Goal: Task Accomplishment & Management: Manage account settings

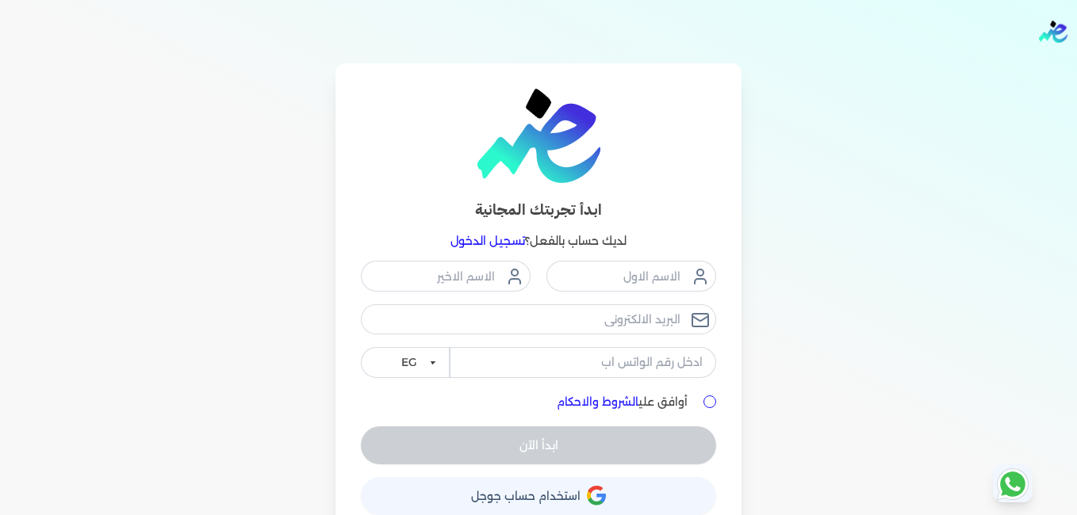
click at [477, 243] on link "تسجيل الدخول" at bounding box center [487, 241] width 75 height 14
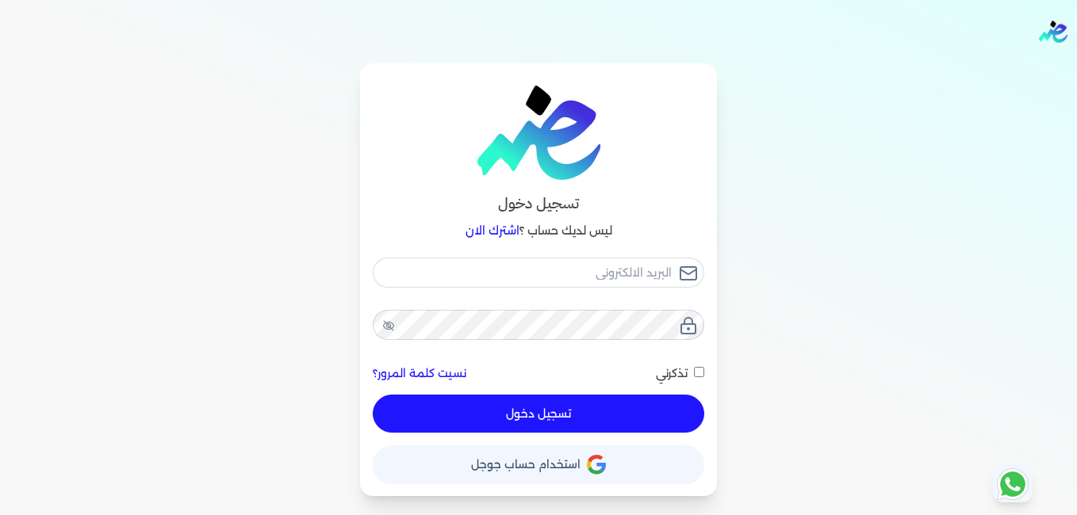
click at [560, 243] on div "تسجيل دخول ليس لديك حساب ؟ اشترك الان نسيت كلمة المرور؟ تذكرني تسجيل دخول X حسا…" at bounding box center [538, 279] width 357 height 433
type input "[EMAIL_ADDRESS][DOMAIN_NAME]"
click at [535, 412] on button "تسجيل دخول" at bounding box center [538, 414] width 331 height 38
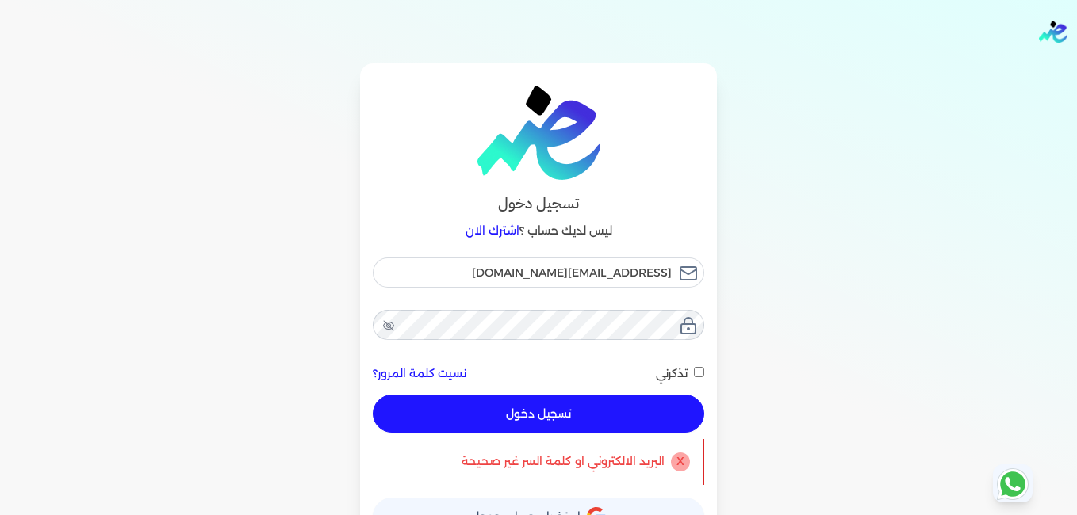
click at [535, 412] on button "تسجيل دخول" at bounding box center [538, 414] width 331 height 38
click at [390, 328] on icon at bounding box center [388, 326] width 5 height 5
click at [588, 409] on button "تسجيل دخول" at bounding box center [538, 414] width 331 height 38
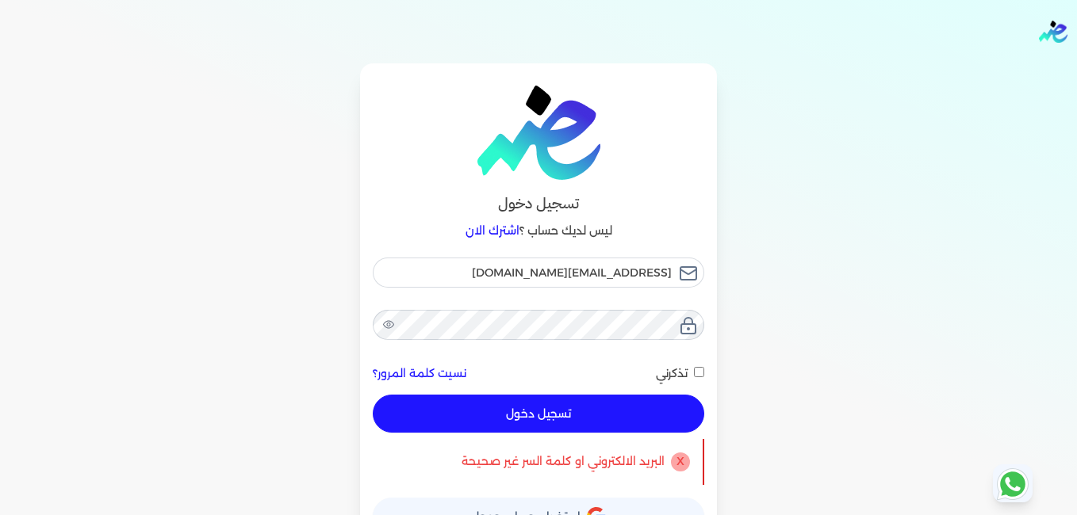
click at [531, 412] on button "تسجيل دخول" at bounding box center [538, 414] width 331 height 38
click at [544, 412] on button "تسجيل دخول" at bounding box center [538, 414] width 331 height 38
click at [584, 404] on button "تسجيل دخول" at bounding box center [538, 414] width 331 height 38
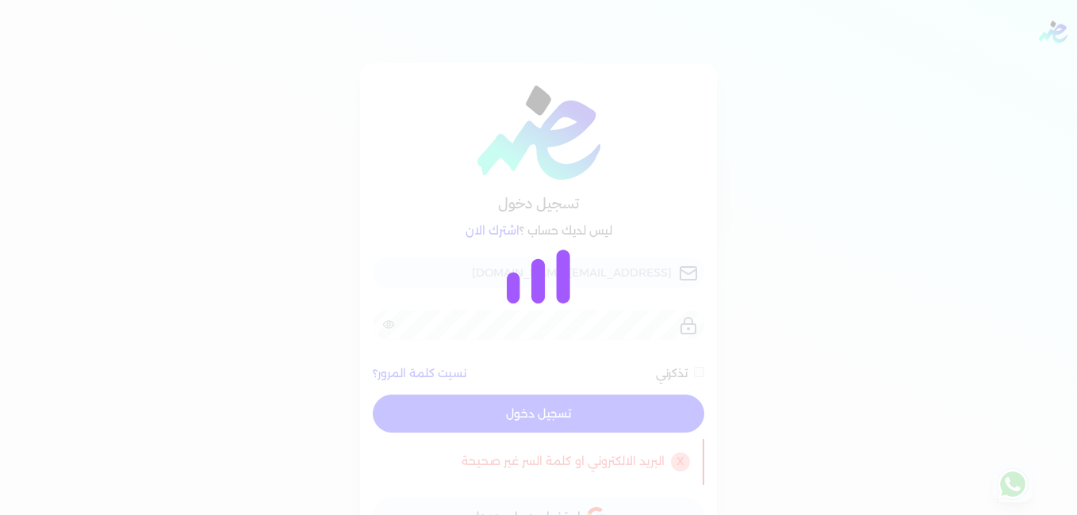
checkbox input "false"
